Goal: Task Accomplishment & Management: Complete application form

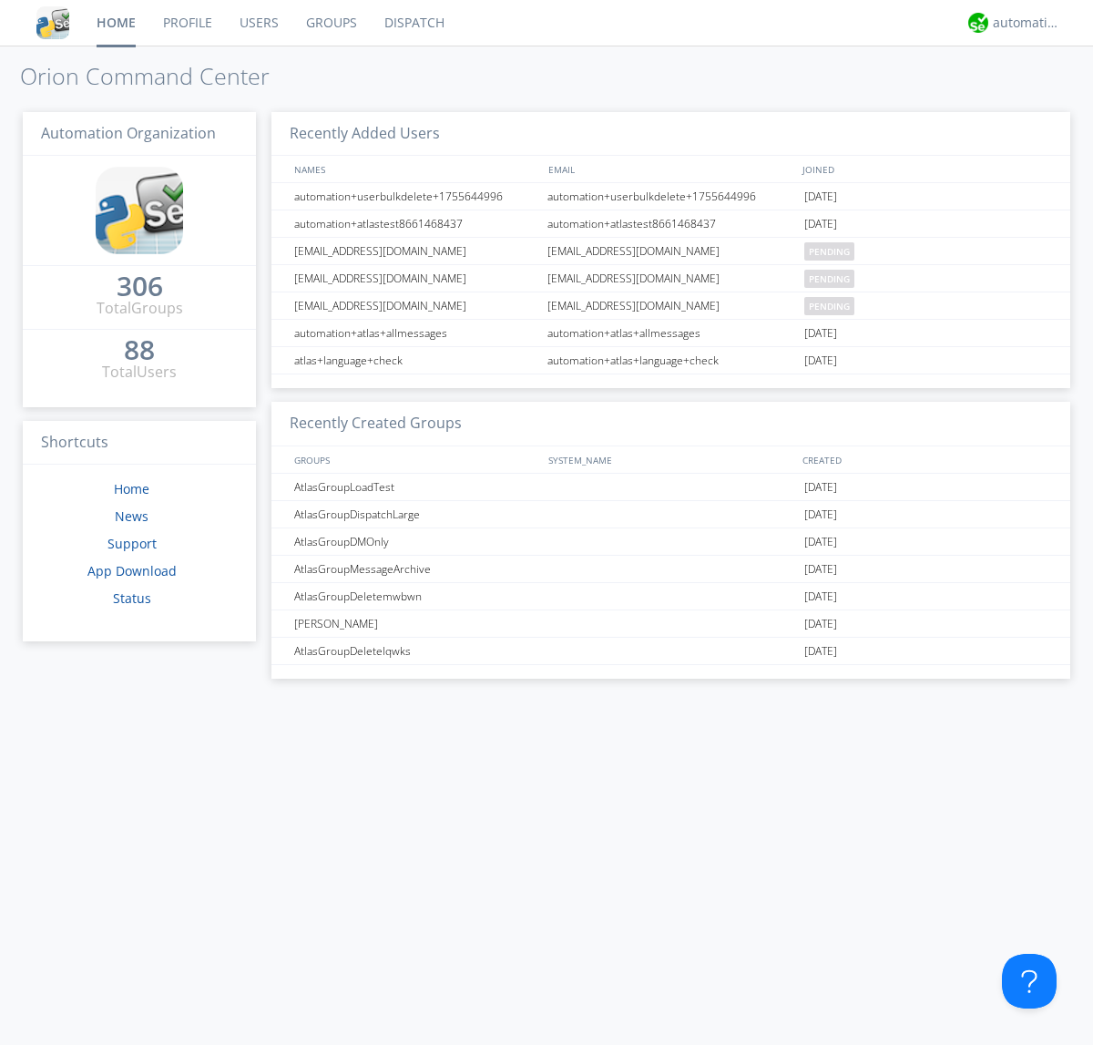
click at [258, 23] on link "Users" at bounding box center [259, 23] width 66 height 46
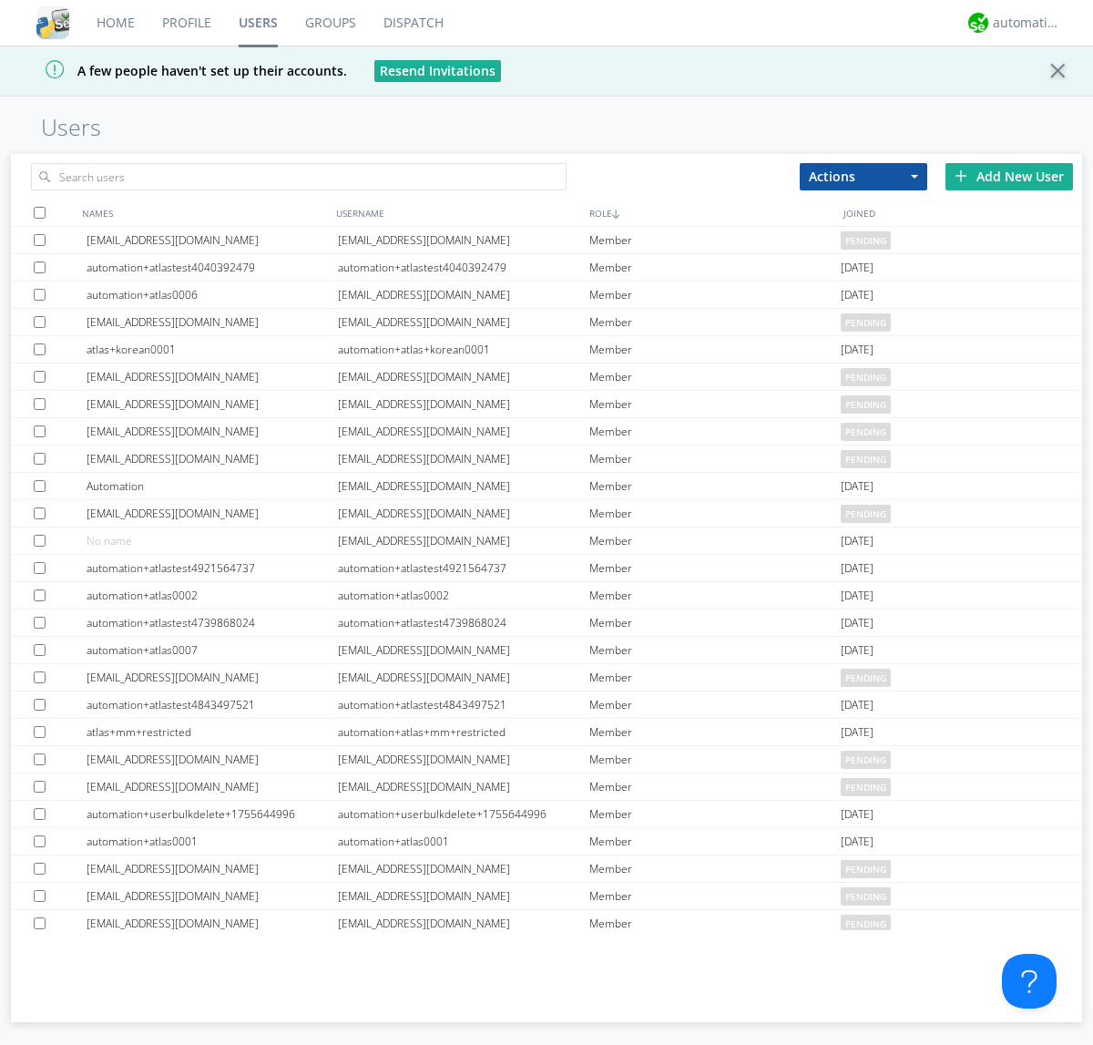
click at [1009, 176] on div "Add New User" at bounding box center [1009, 176] width 128 height 27
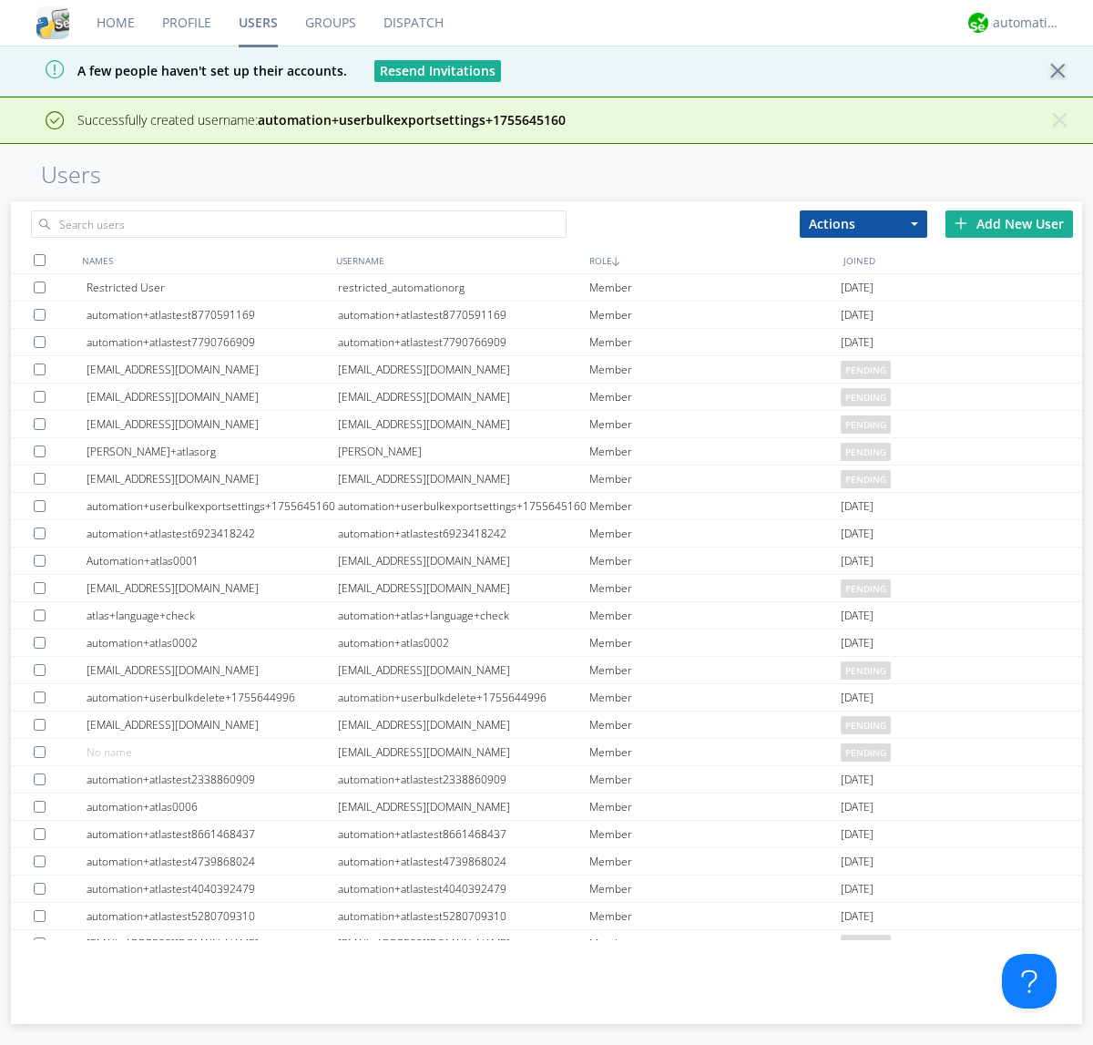
click at [1009, 223] on div "Add New User" at bounding box center [1009, 223] width 128 height 27
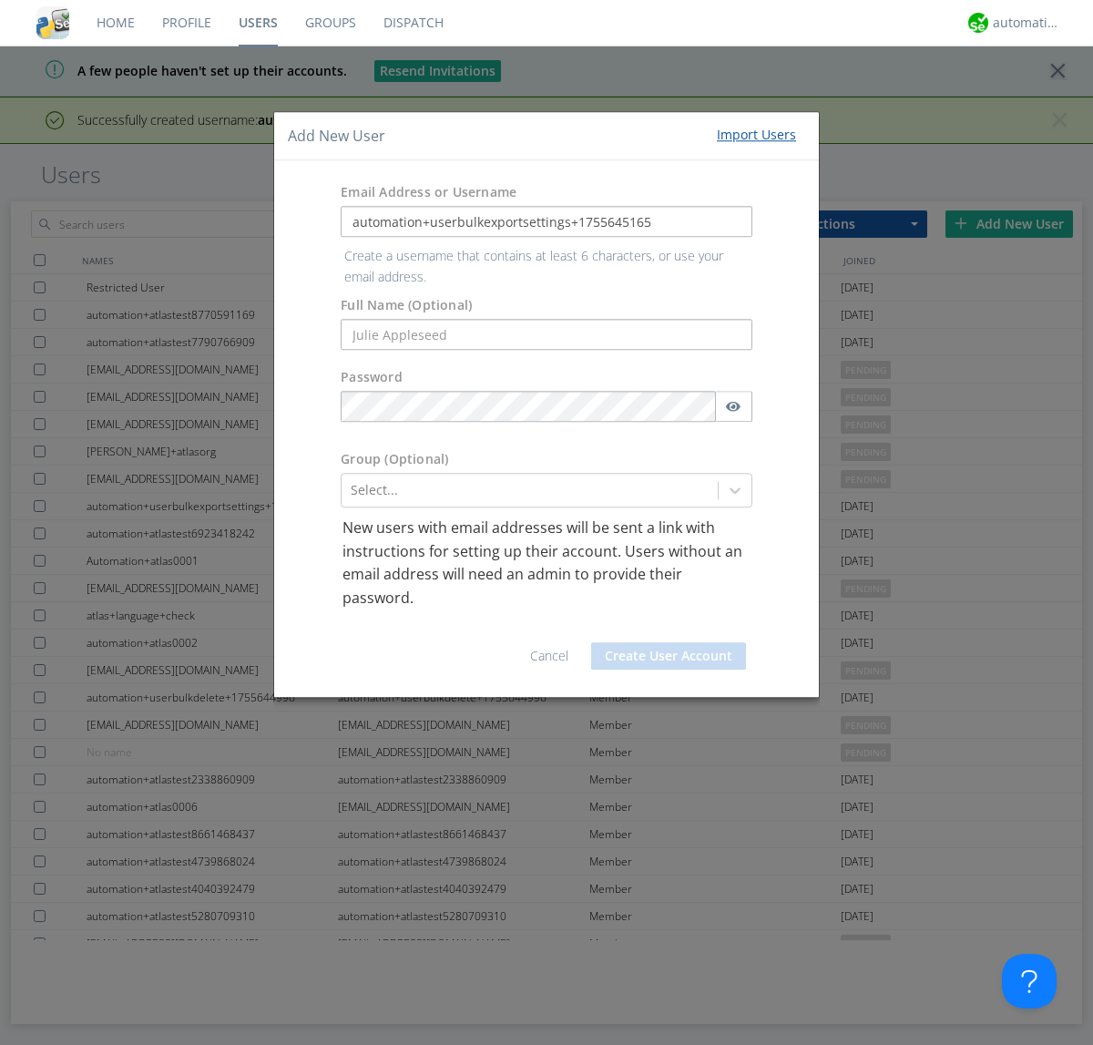
type input "automation+userbulkexportsettings+1755645165"
click at [669, 642] on button "Create User Account" at bounding box center [668, 655] width 155 height 27
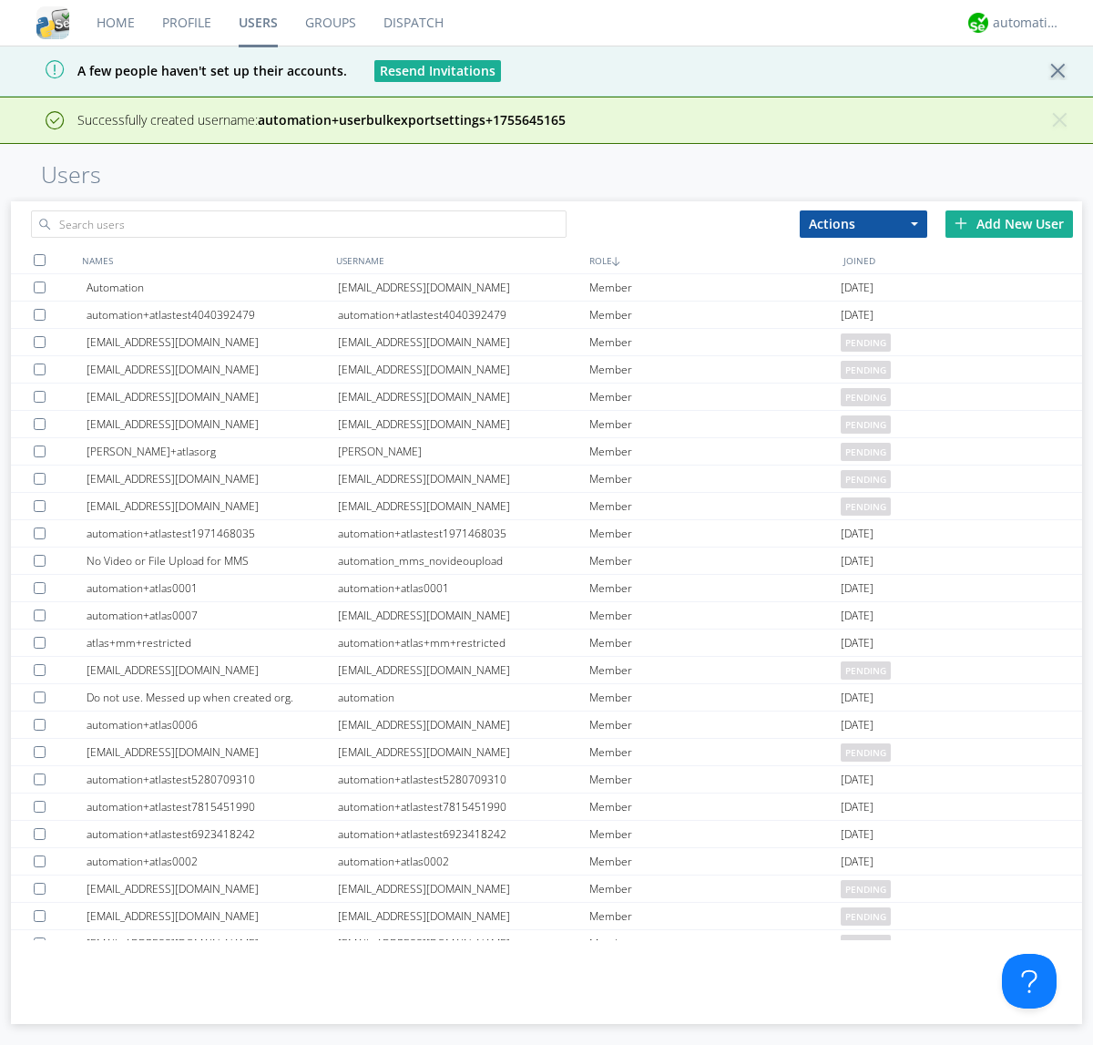
click at [1009, 223] on div "Add New User" at bounding box center [1009, 223] width 128 height 27
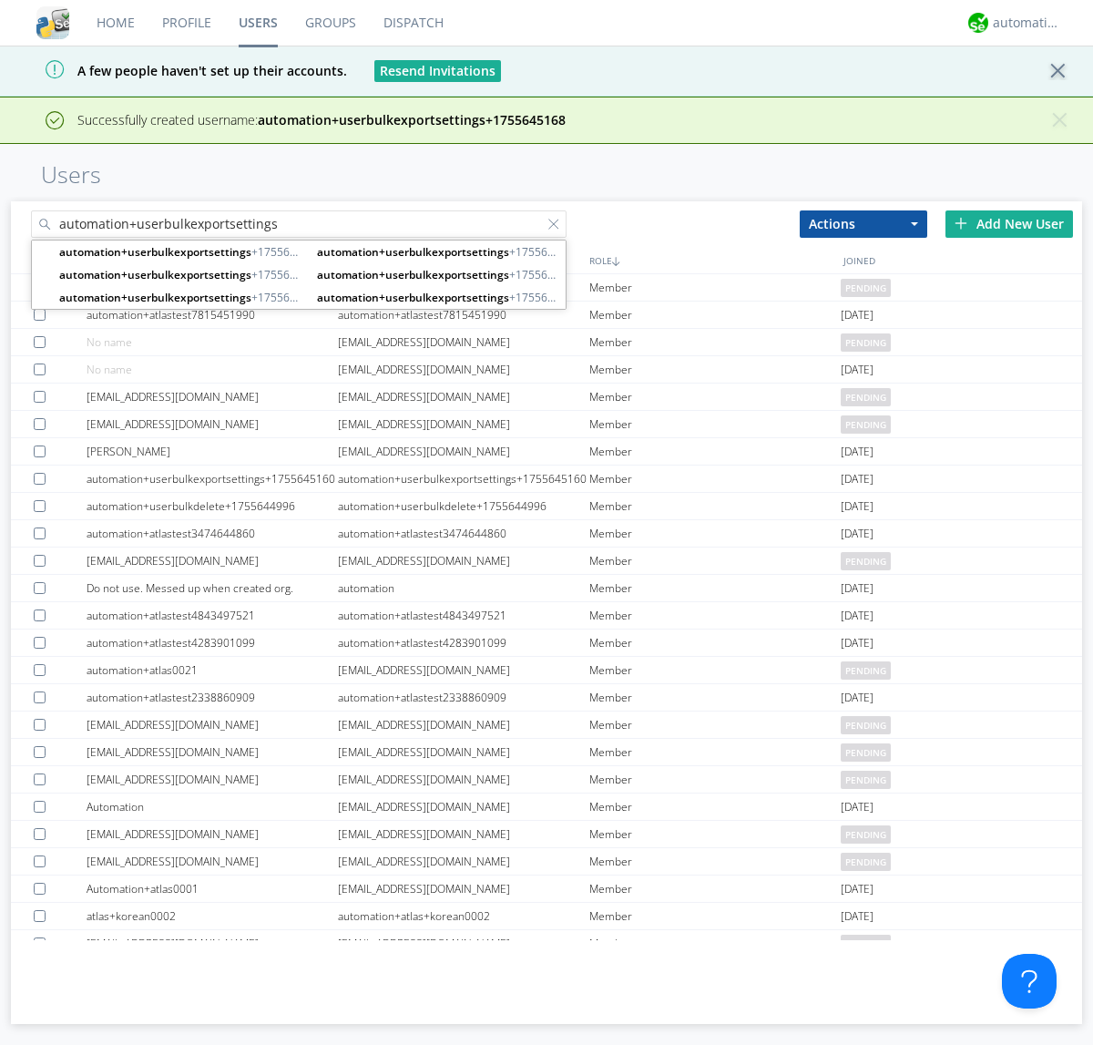
type input "automation+userbulkexportsettings"
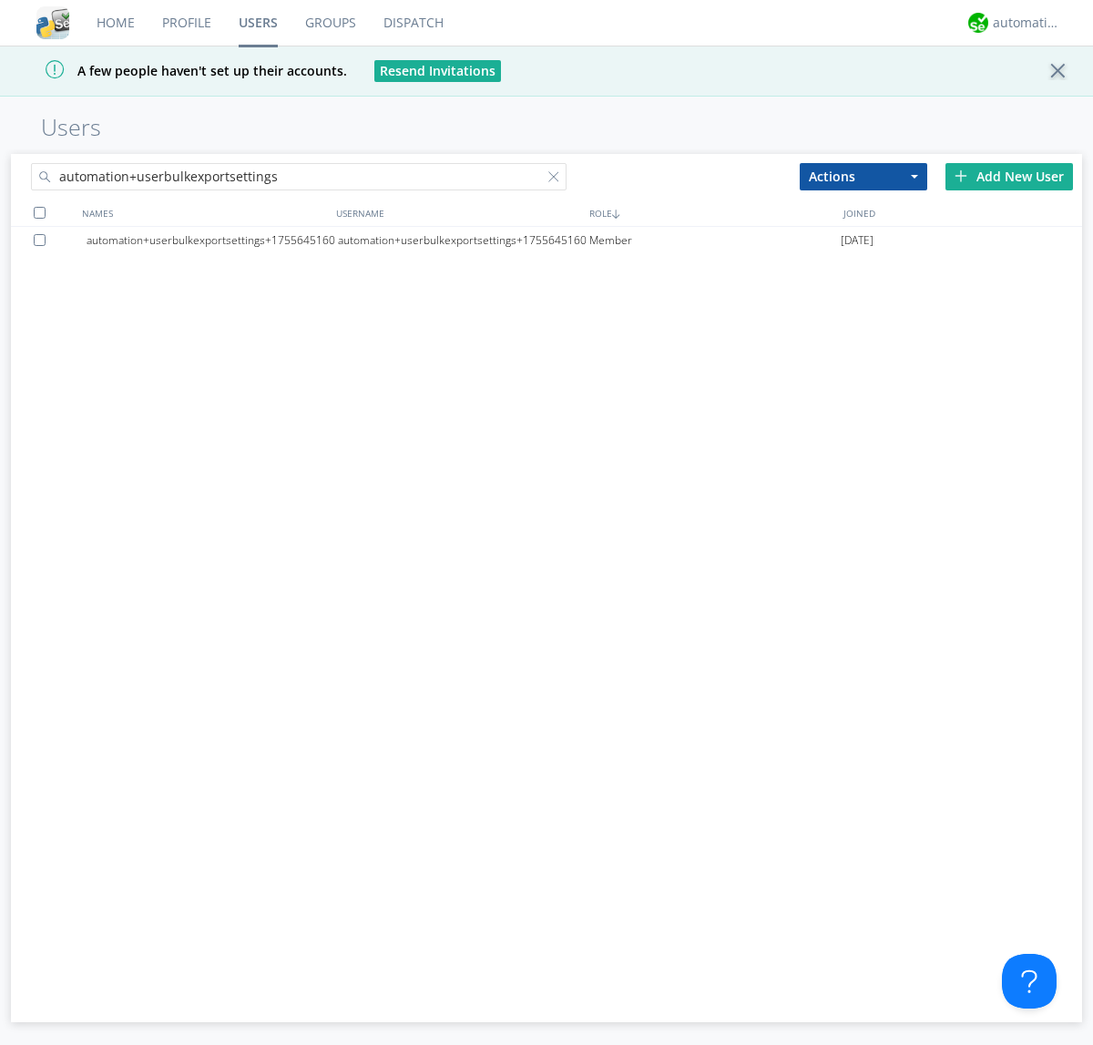
click at [557, 179] on div at bounding box center [557, 180] width 18 height 18
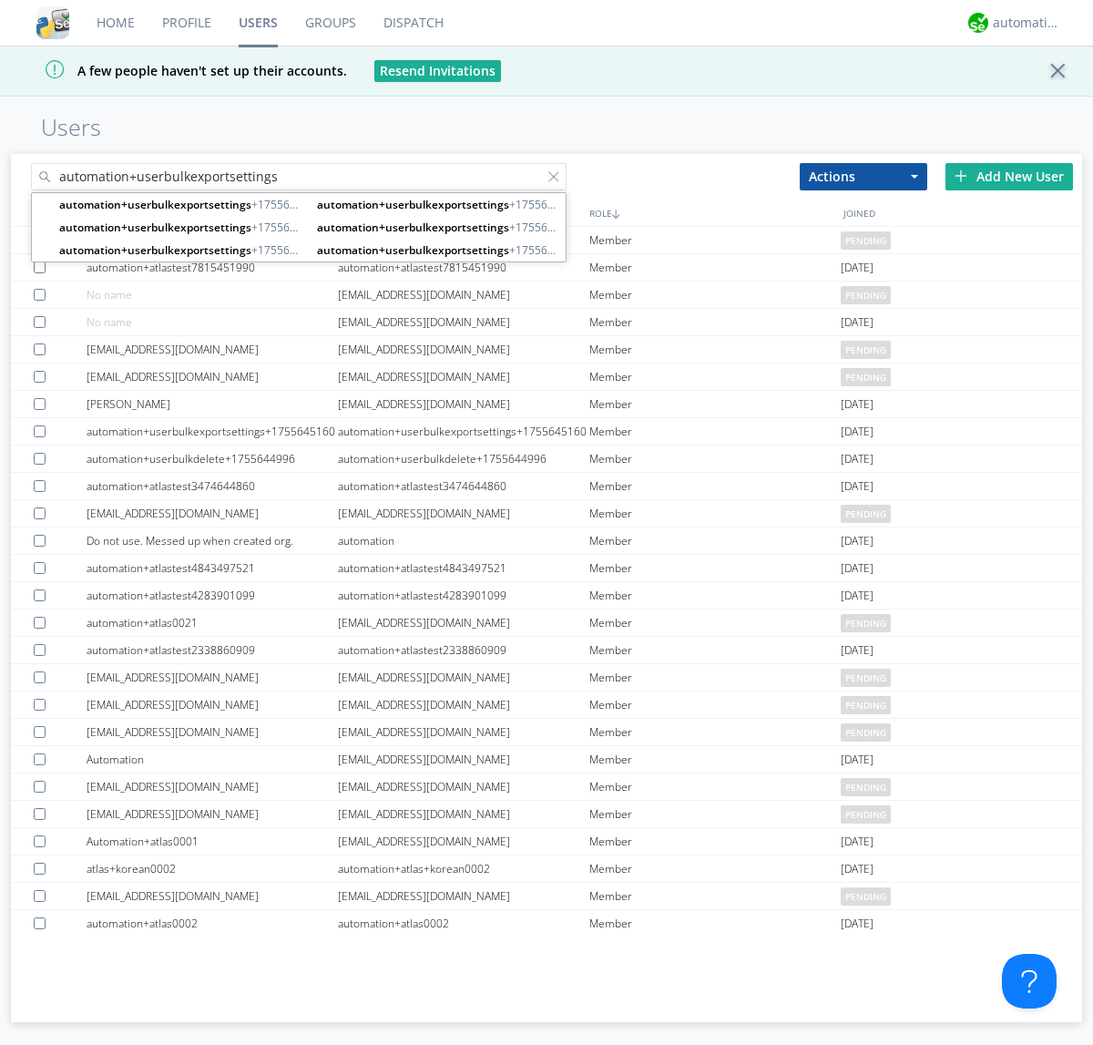
type input "automation+userbulkexportsettings"
